Goal: Check status

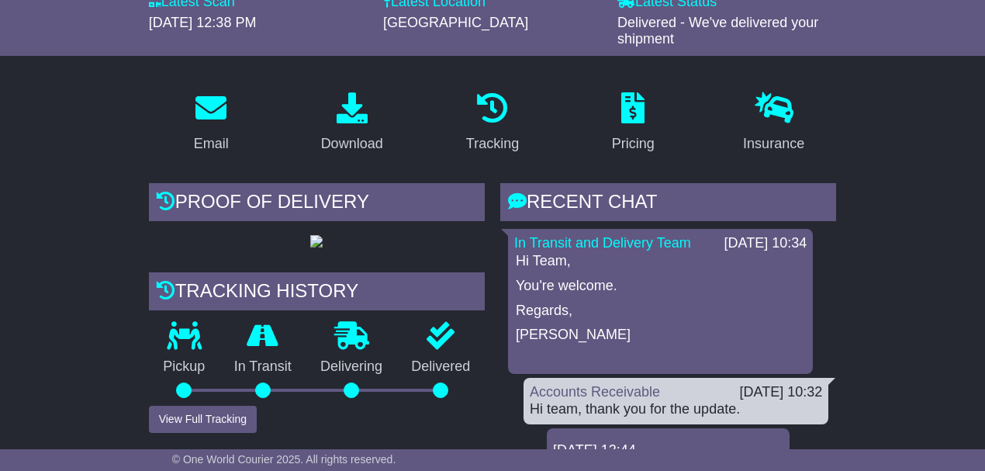
scroll to position [51, 0]
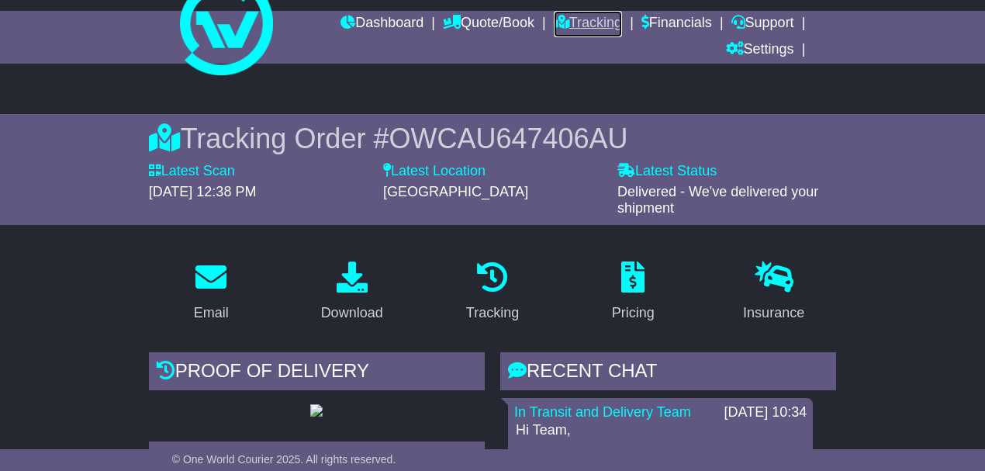
click at [582, 33] on link "Tracking" at bounding box center [588, 24] width 68 height 26
